Goal: Task Accomplishment & Management: Complete application form

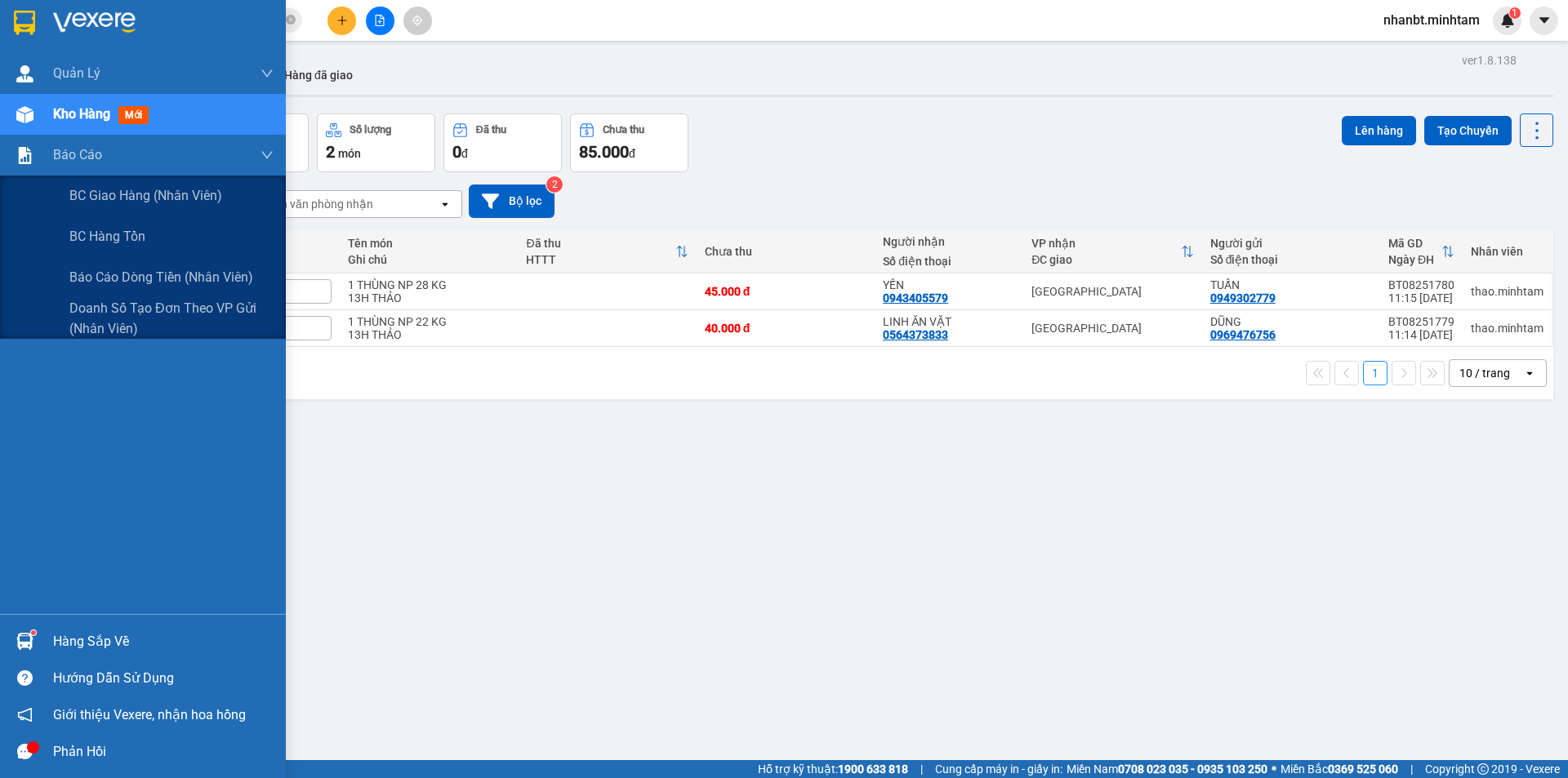
scroll to position [75, 0]
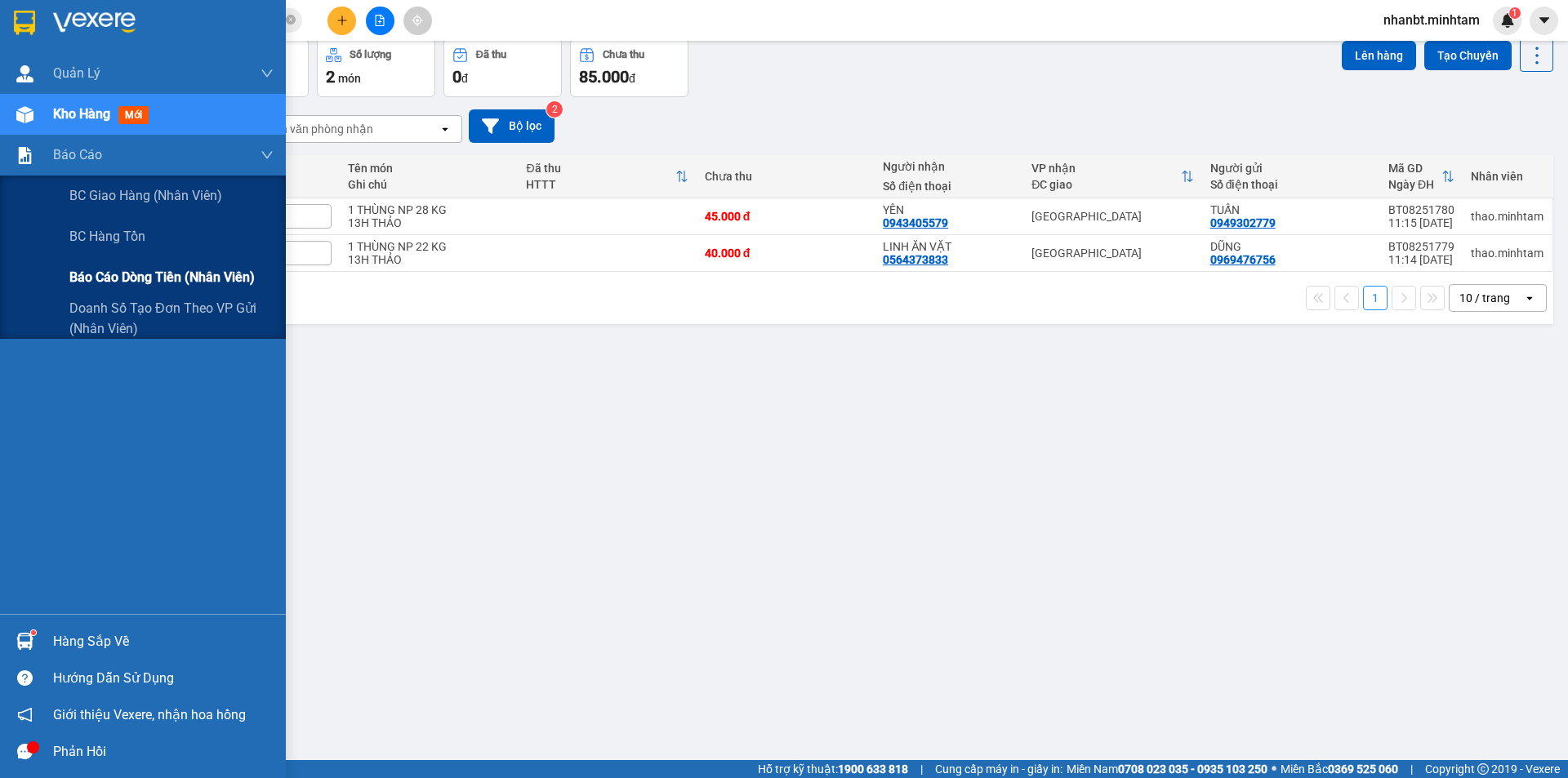
click at [172, 270] on span "Báo cáo dòng tiền (nhân viên)" at bounding box center [162, 277] width 186 height 20
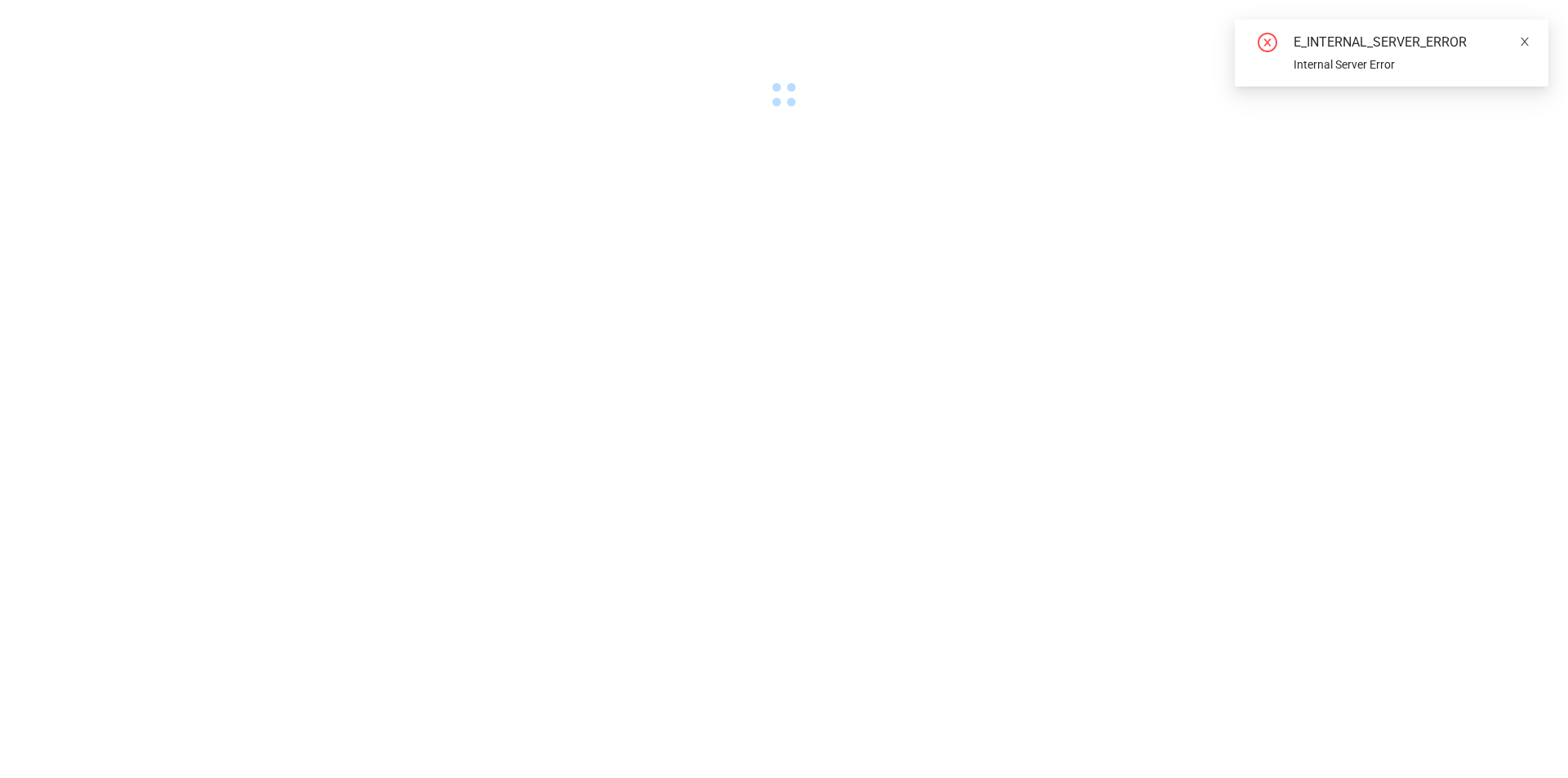
click at [1526, 42] on icon "close" at bounding box center [1525, 42] width 8 height 8
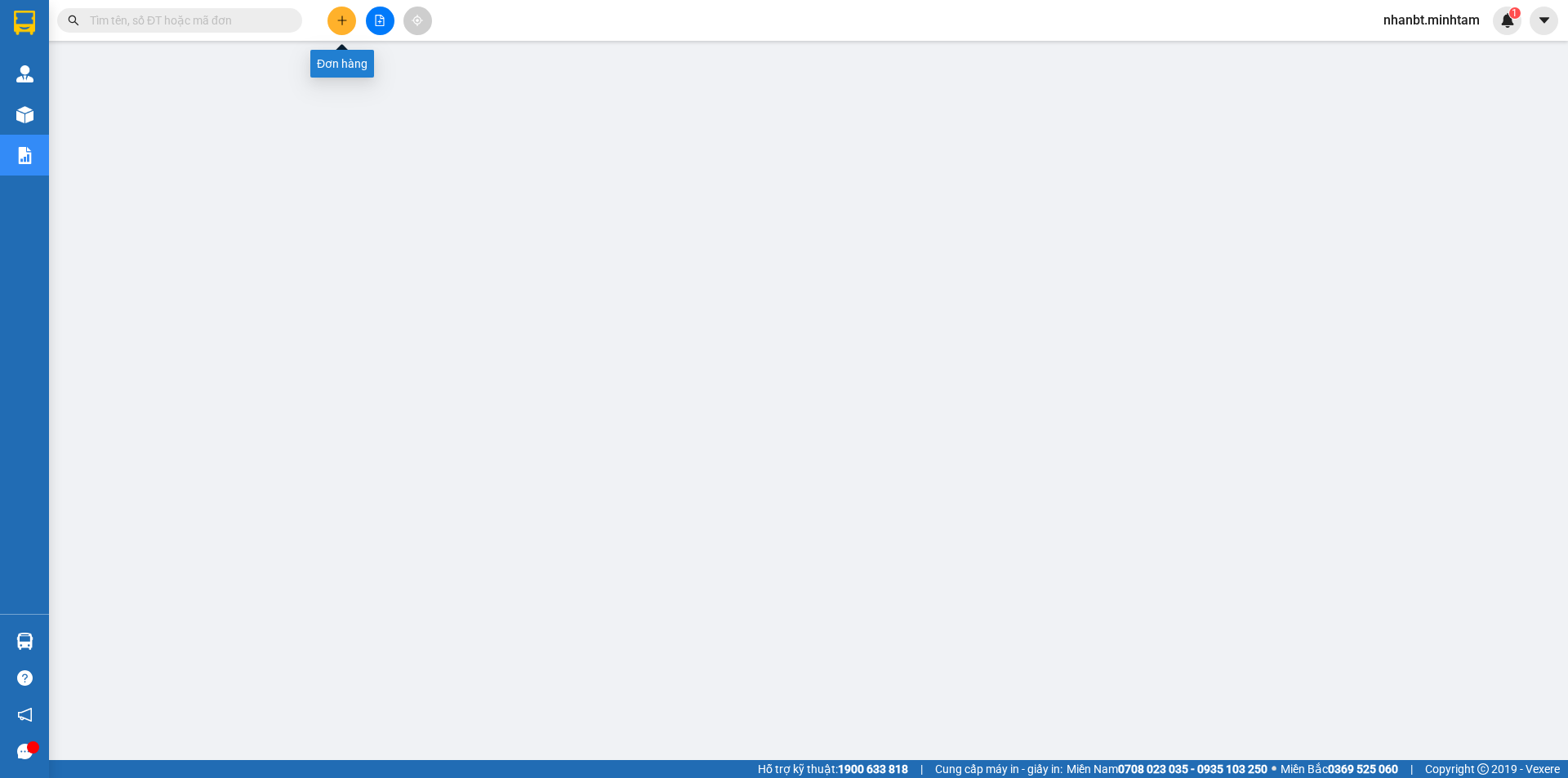
click at [351, 22] on button at bounding box center [341, 20] width 29 height 29
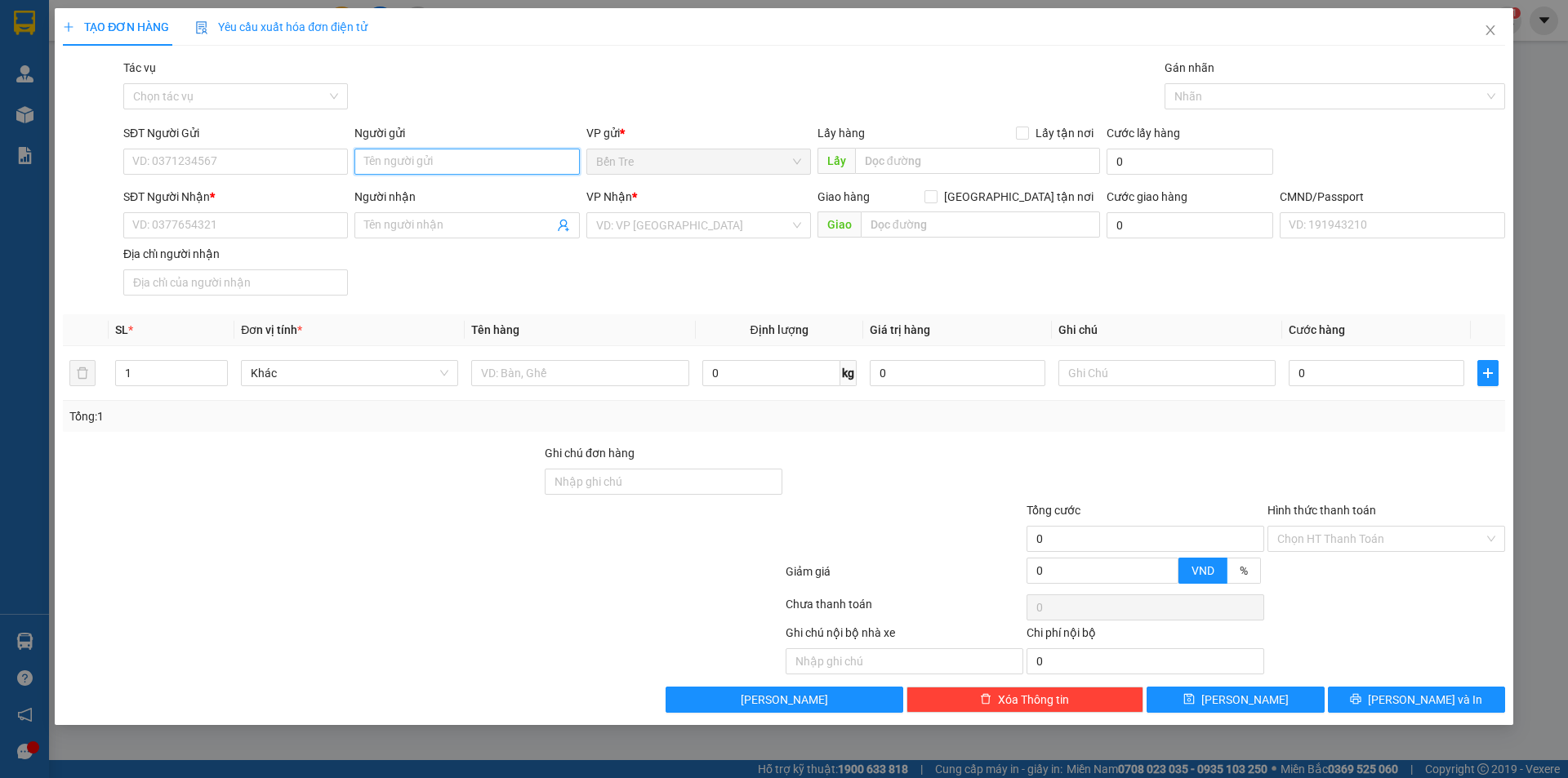
click at [410, 167] on input "Người gửi" at bounding box center [466, 162] width 224 height 26
type input "n"
click at [410, 167] on input "Người gửi" at bounding box center [466, 162] width 224 height 26
type input "NHÂN NX"
click at [317, 226] on input "SĐT Người Nhận *" at bounding box center [235, 225] width 224 height 26
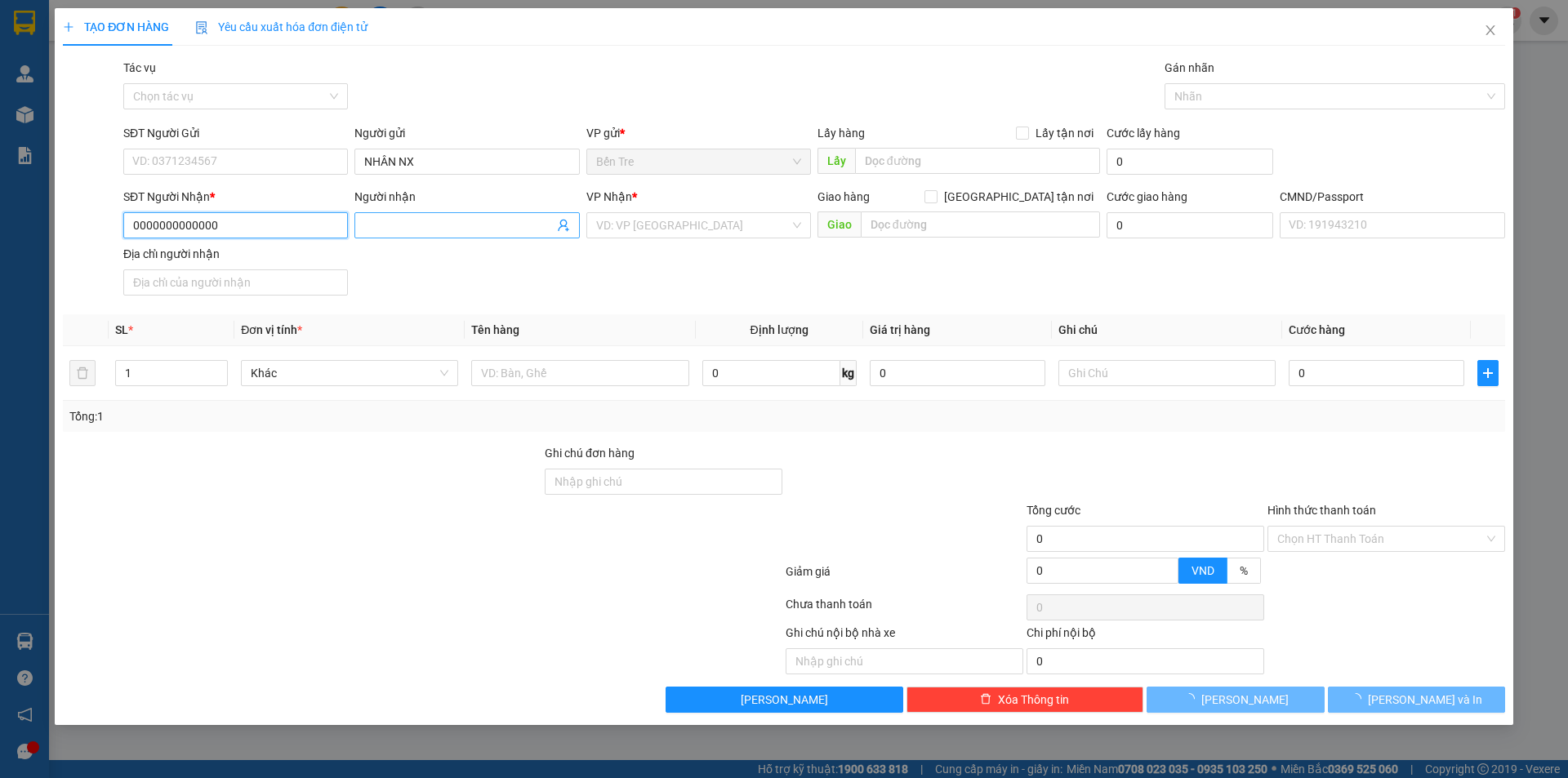
type input "0000000000000"
click at [387, 230] on input "Người nhận" at bounding box center [459, 225] width 188 height 18
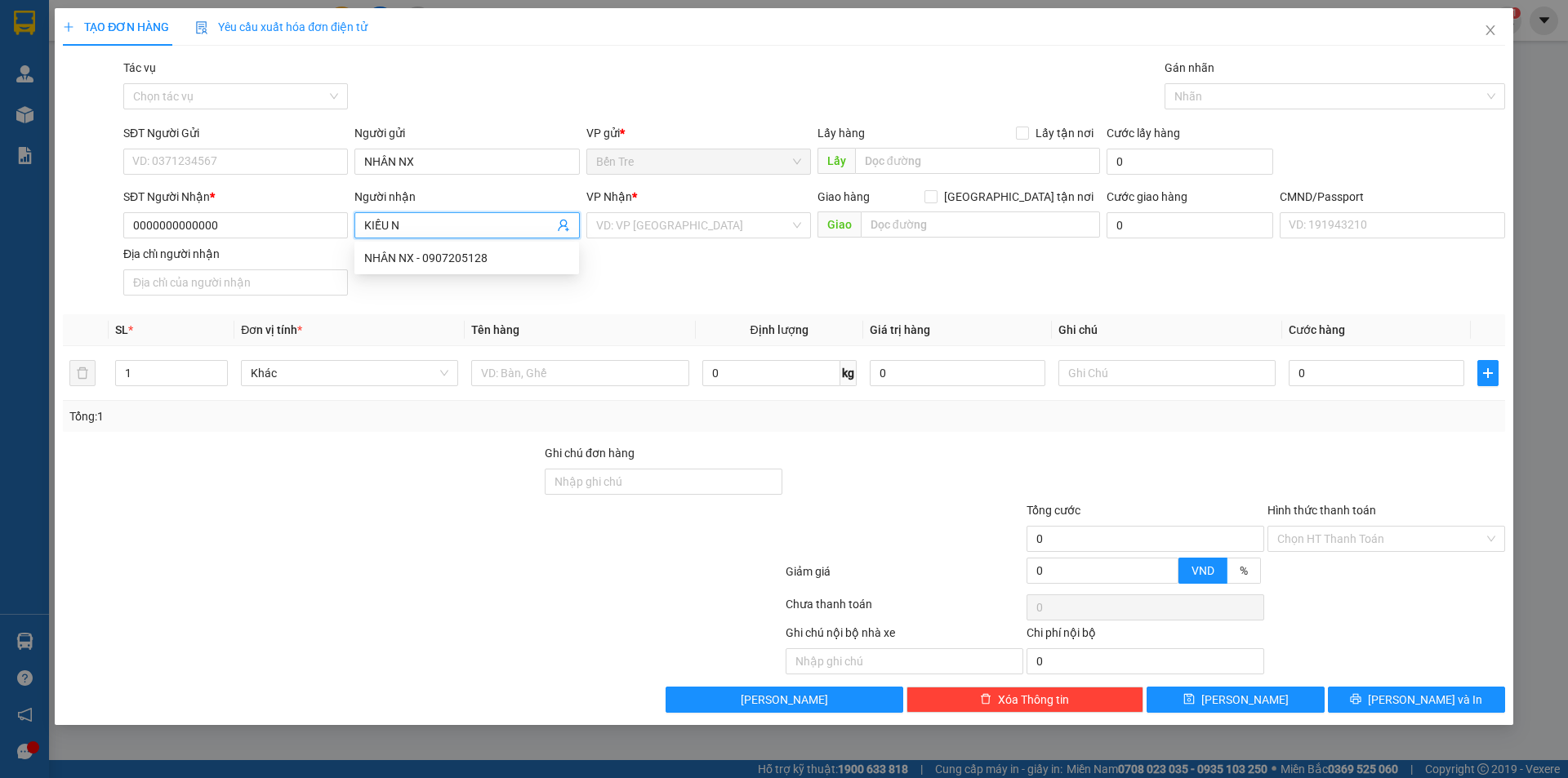
type input "KIỀU NX"
click at [471, 308] on div "CHỊ KIỀU NX - 0000000000" at bounding box center [467, 310] width 205 height 18
type input "0000000000"
type input "CHỊ KIỀU NX"
click at [705, 293] on div "SĐT Người Nhận * 0000000000 Người nhận CHỊ KIỀU NX CHỊ KIỀU NX VP Nhận * VD: VP…" at bounding box center [814, 245] width 1388 height 114
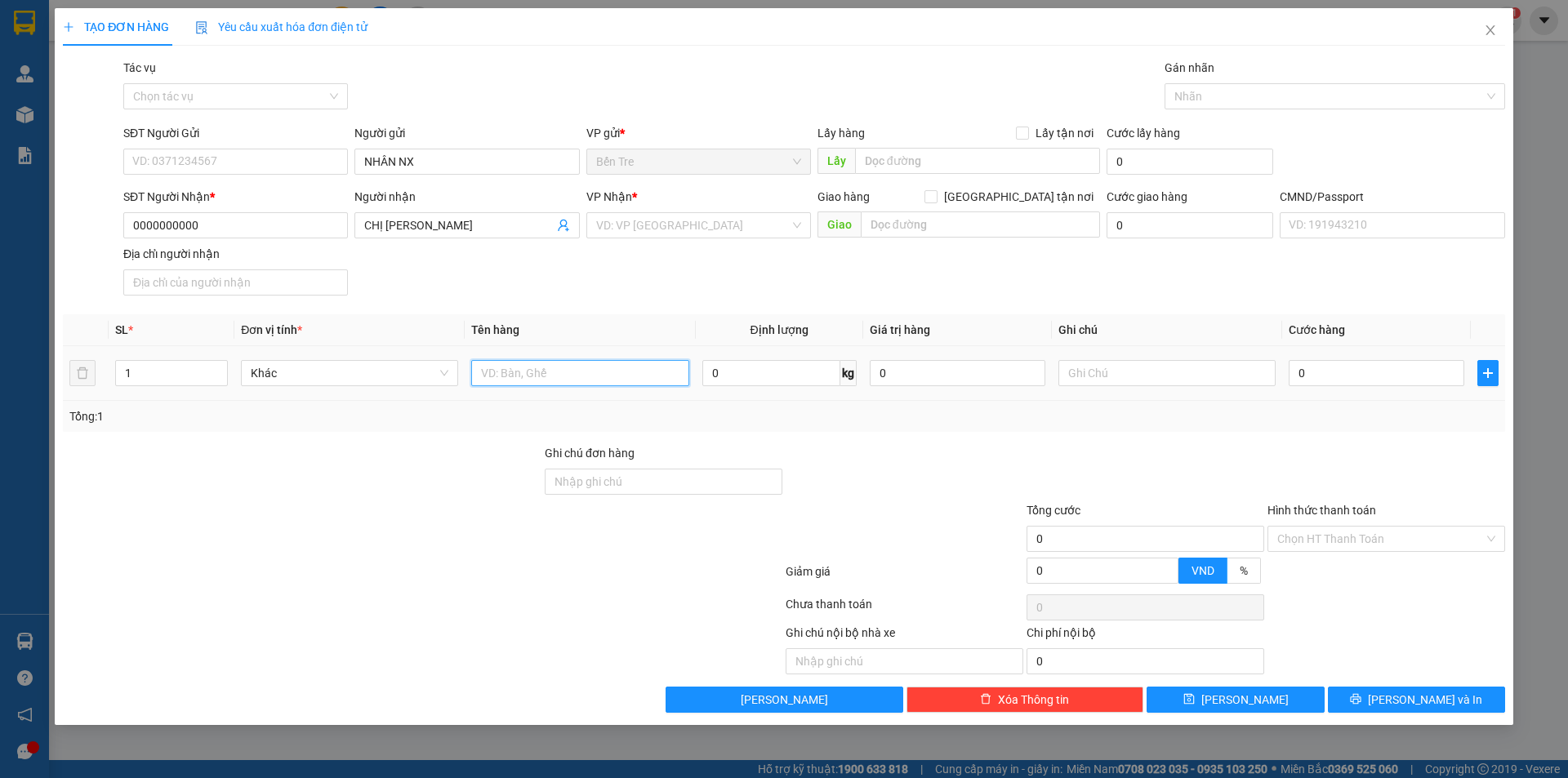
click at [574, 374] on input "text" at bounding box center [580, 373] width 217 height 26
type input "1 PB TIỀN HG 15/8/2025"
click at [1312, 544] on input "Hình thức thanh toán" at bounding box center [1381, 539] width 207 height 25
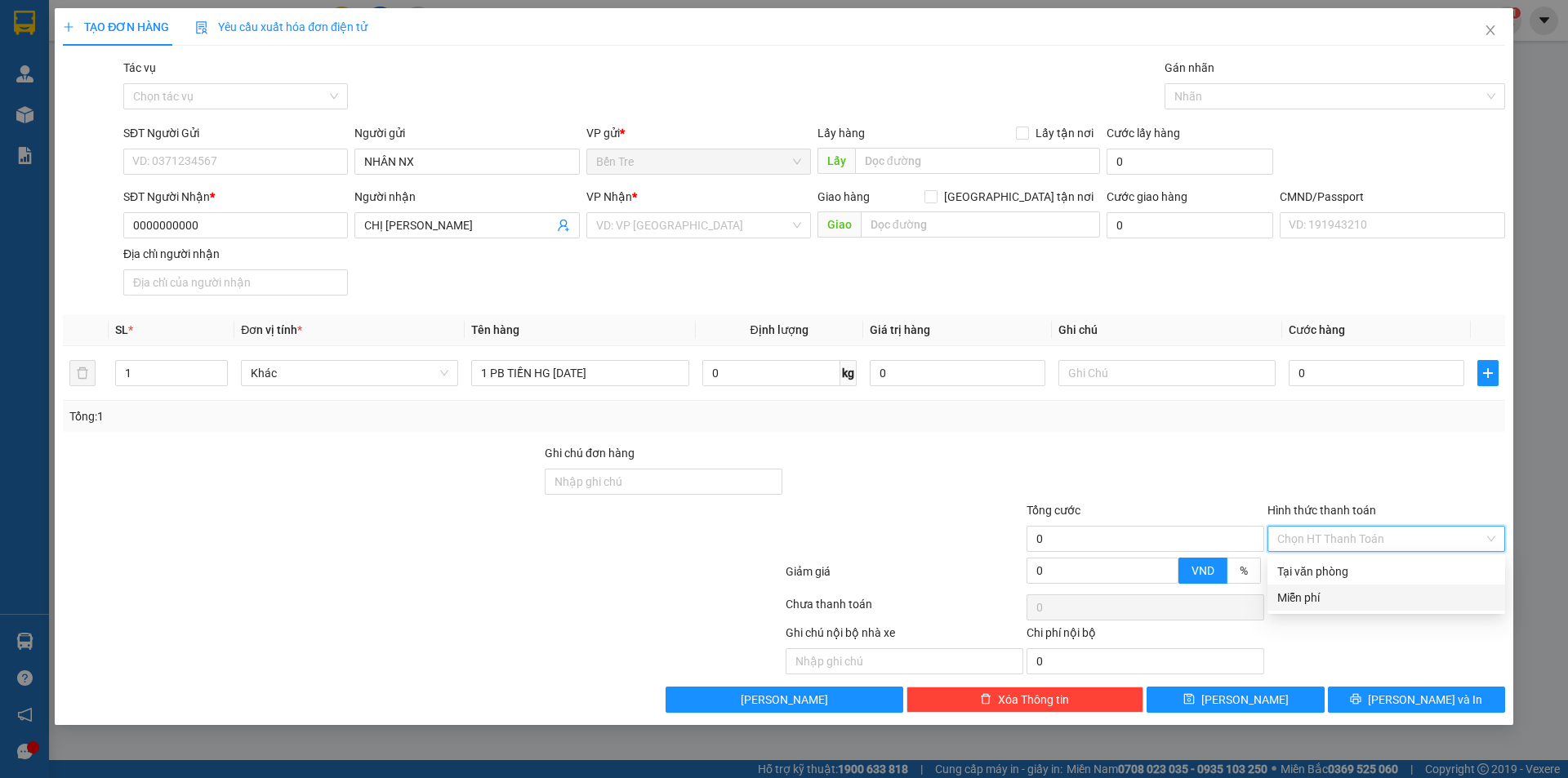
click at [1307, 593] on div "Miễn phí" at bounding box center [1386, 597] width 218 height 18
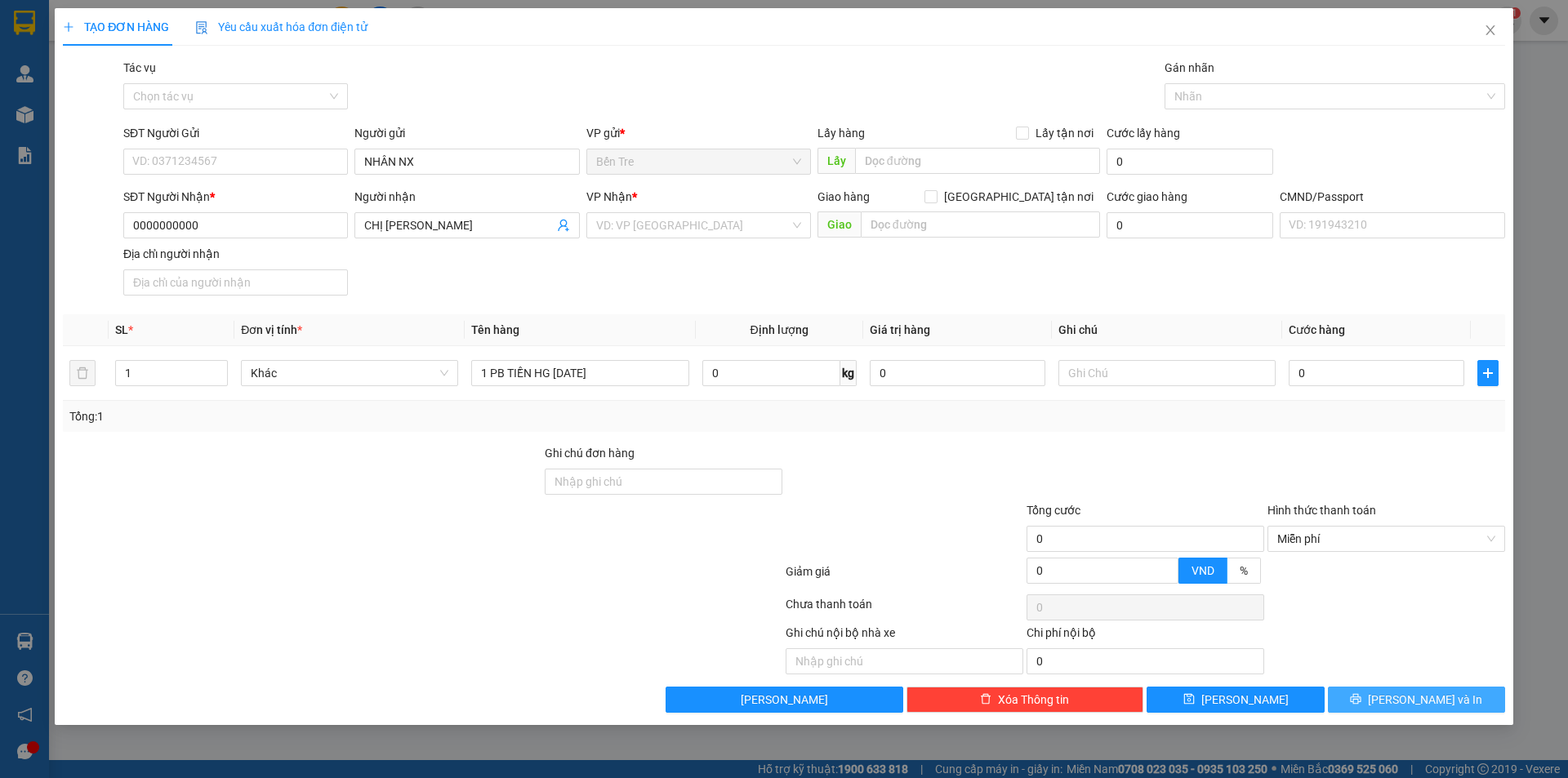
click at [1404, 692] on span "Lưu và In" at bounding box center [1425, 700] width 114 height 18
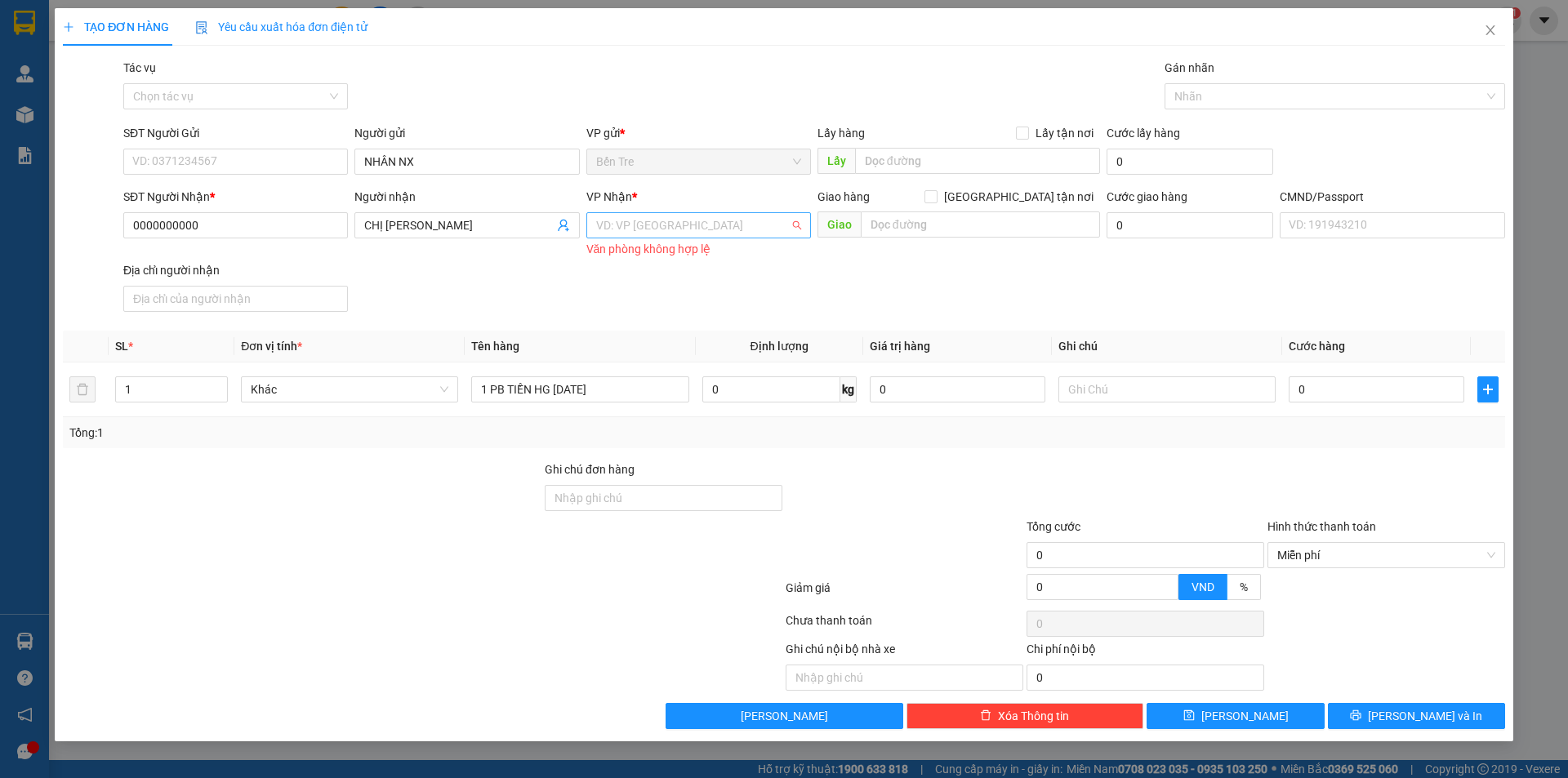
click at [713, 234] on input "search" at bounding box center [693, 225] width 194 height 25
click at [636, 330] on div "Bến Tre" at bounding box center [699, 336] width 205 height 18
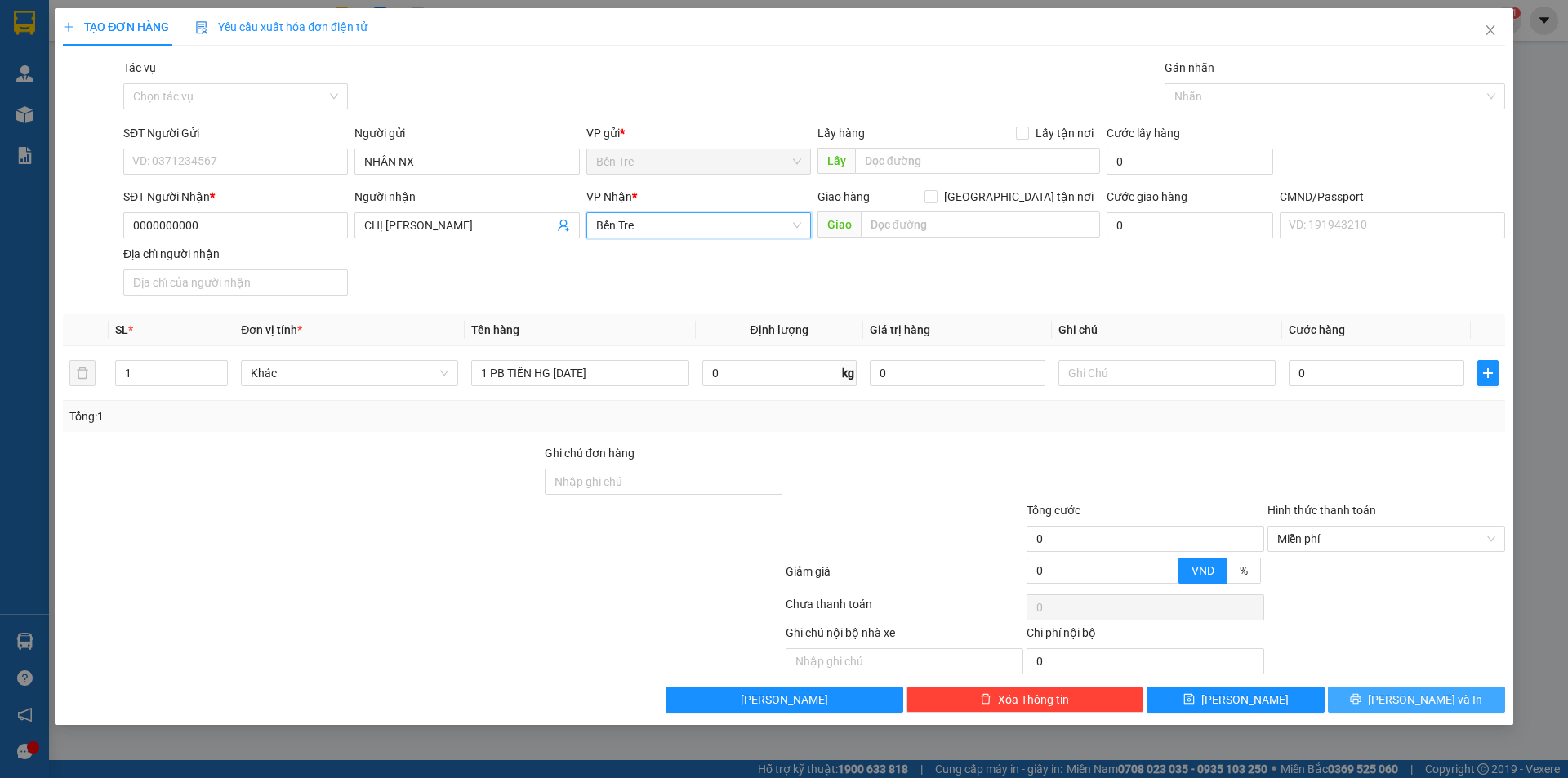
click at [1376, 696] on button "Lưu và In" at bounding box center [1417, 700] width 177 height 26
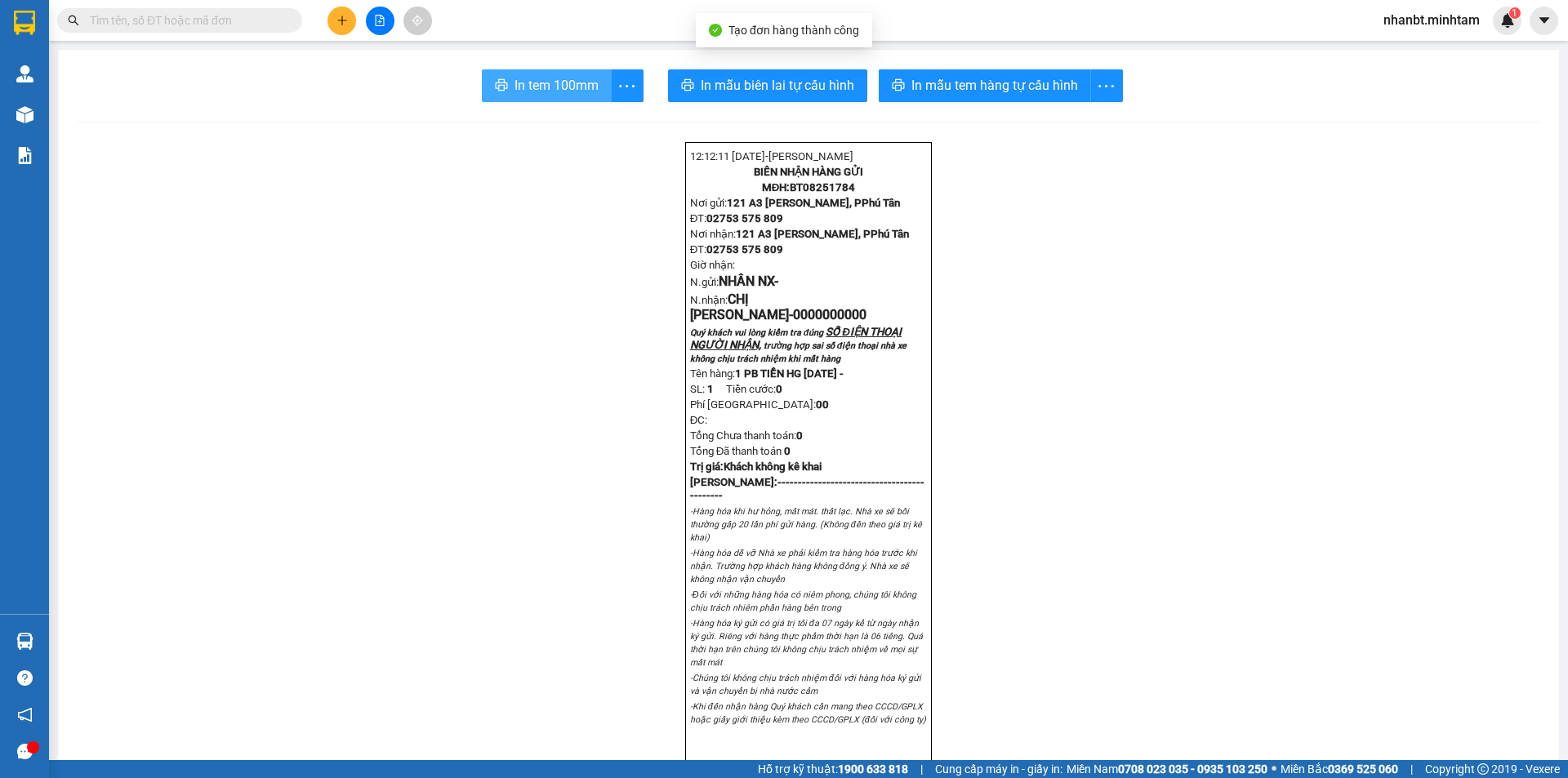
click at [521, 90] on span "In tem 100mm" at bounding box center [557, 85] width 84 height 20
click at [1423, 24] on span "nhanbt.minhtam" at bounding box center [1431, 20] width 123 height 20
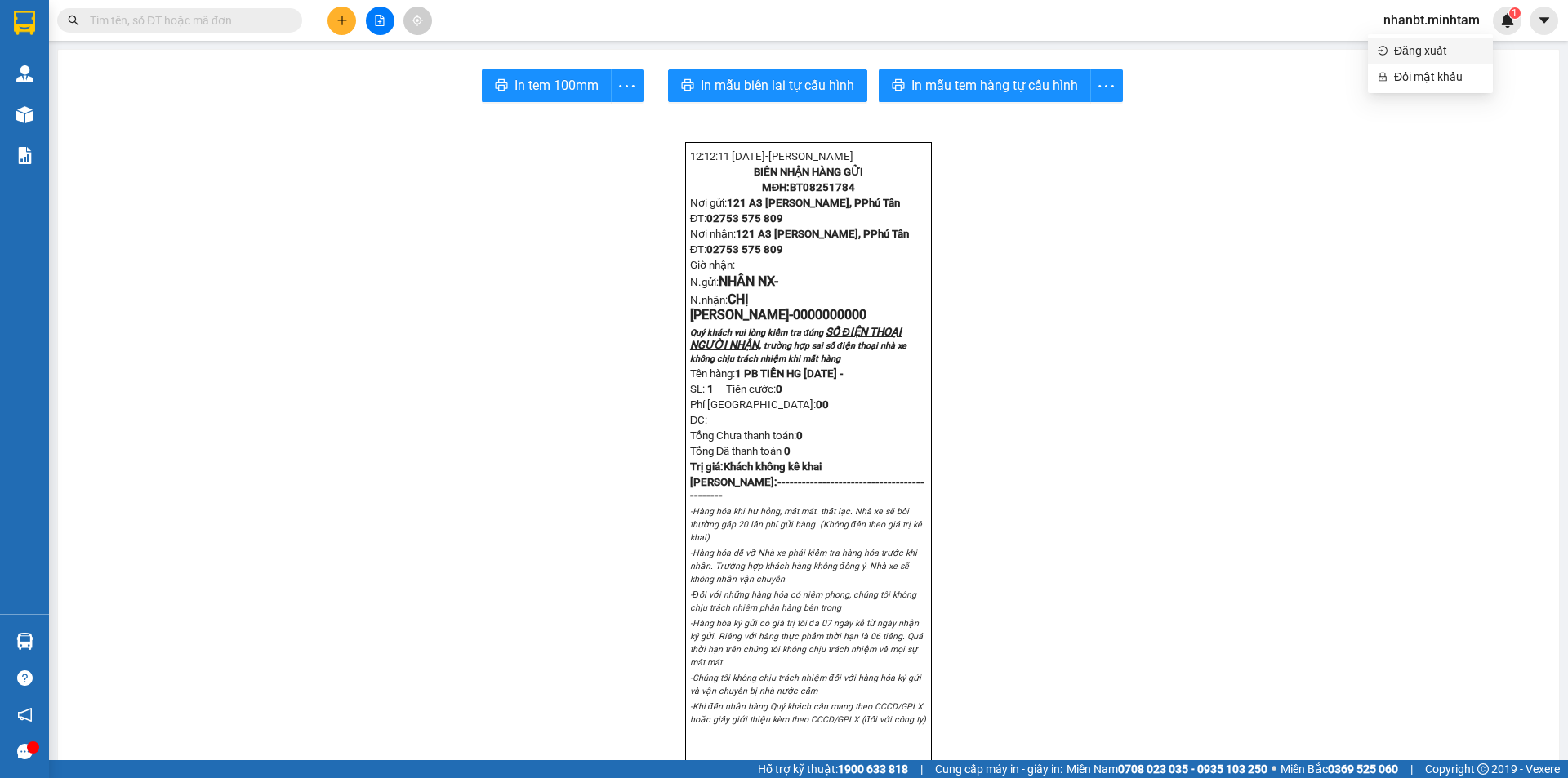
click at [1418, 52] on span "Đăng xuất" at bounding box center [1439, 50] width 89 height 18
